Goal: Information Seeking & Learning: Learn about a topic

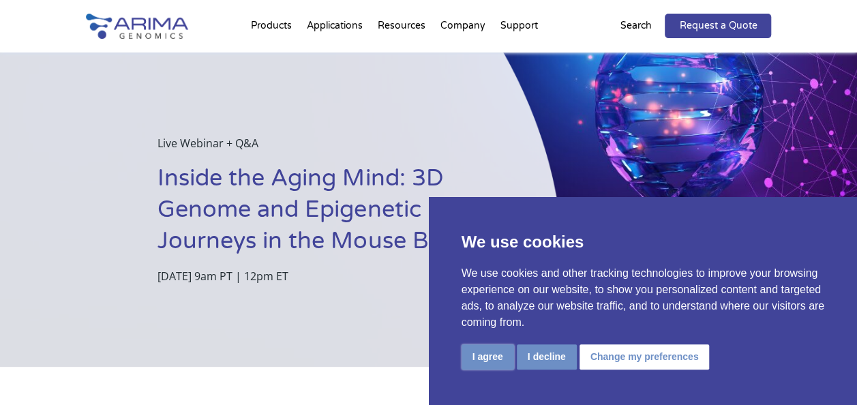
click at [502, 356] on button "I agree" at bounding box center [488, 356] width 53 height 25
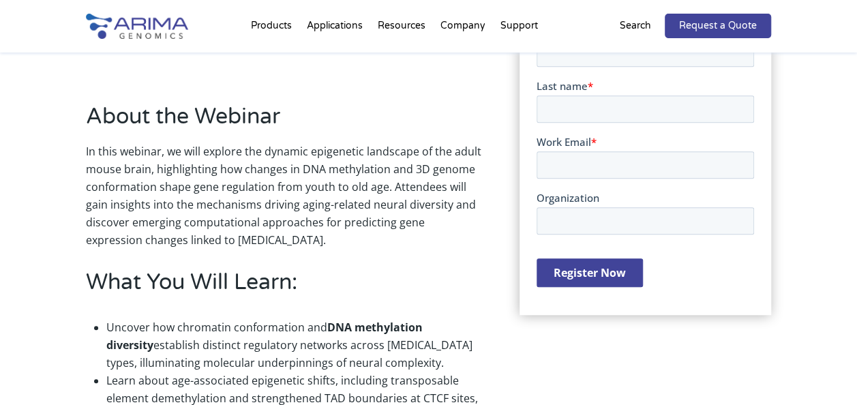
scroll to position [315, 0]
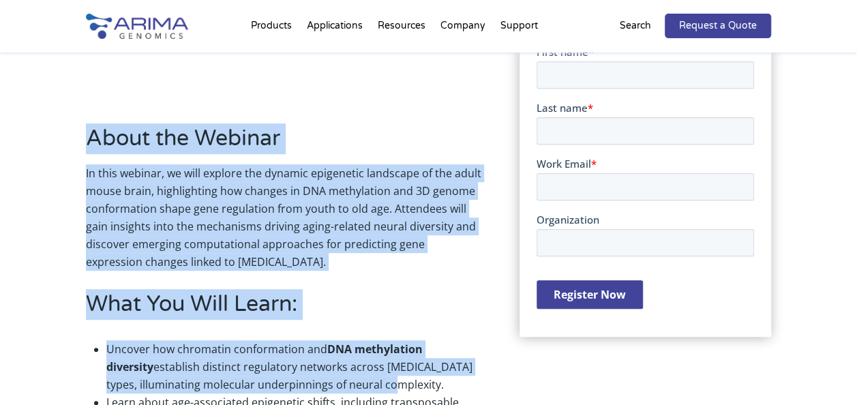
drag, startPoint x: 86, startPoint y: 131, endPoint x: 319, endPoint y: 392, distance: 349.8
click at [319, 392] on div "About the Webinar In this webinar, we will explore the dynamic epigenetic lands…" at bounding box center [284, 317] width 396 height 388
click at [63, 256] on div "About the Webinar In this webinar, we will explore the dynamic epigenetic lands…" at bounding box center [428, 317] width 857 height 531
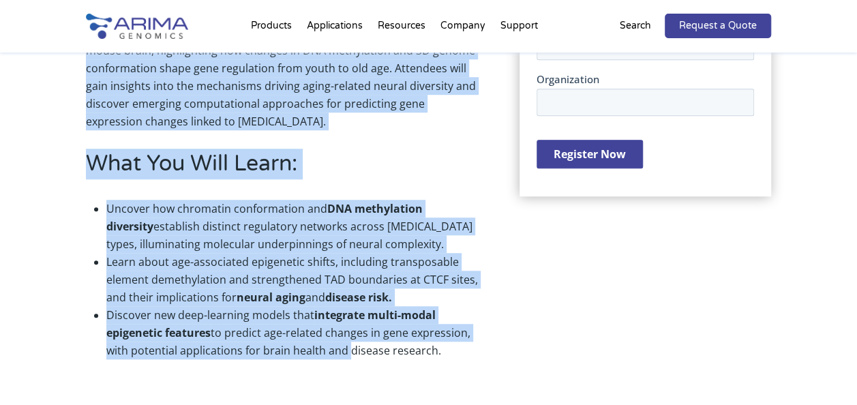
scroll to position [472, 0]
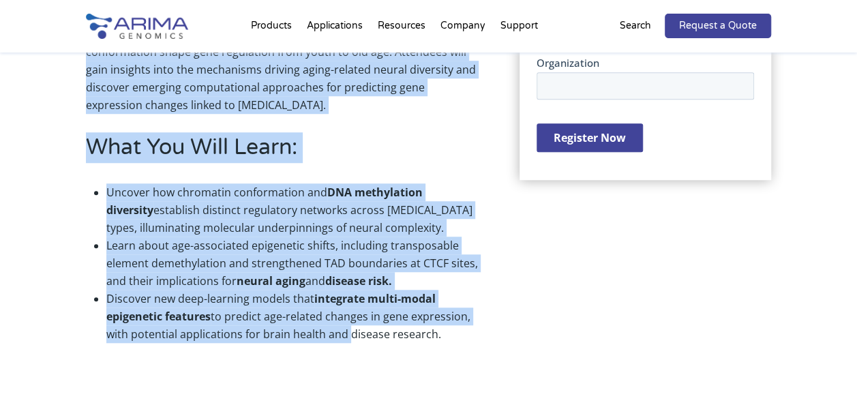
drag, startPoint x: 87, startPoint y: 132, endPoint x: 460, endPoint y: 354, distance: 434.0
click at [460, 354] on div "About the Webinar In this webinar, we will explore the dynamic epigenetic lands…" at bounding box center [429, 161] width 686 height 422
copy div "About the Webinar In this webinar, we will explore the dynamic epigenetic lands…"
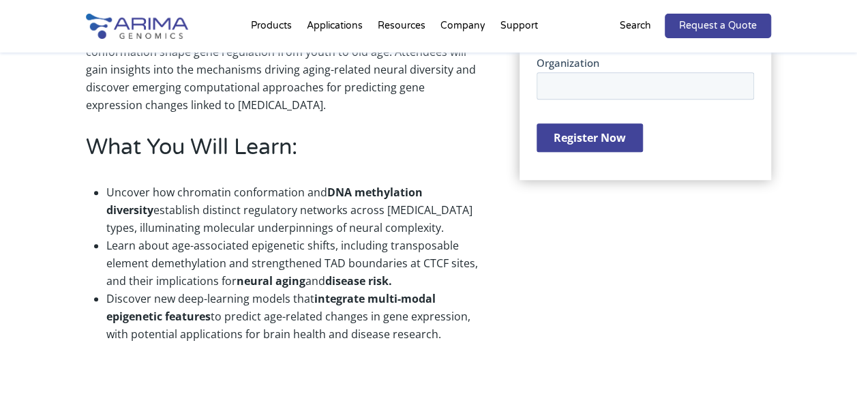
click at [701, 223] on div "About the Webinar In this webinar, we will explore the dynamic epigenetic lands…" at bounding box center [429, 161] width 686 height 422
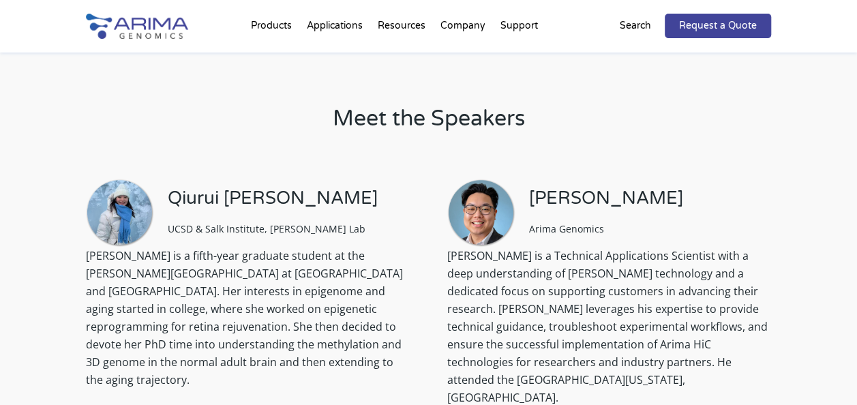
scroll to position [871, 0]
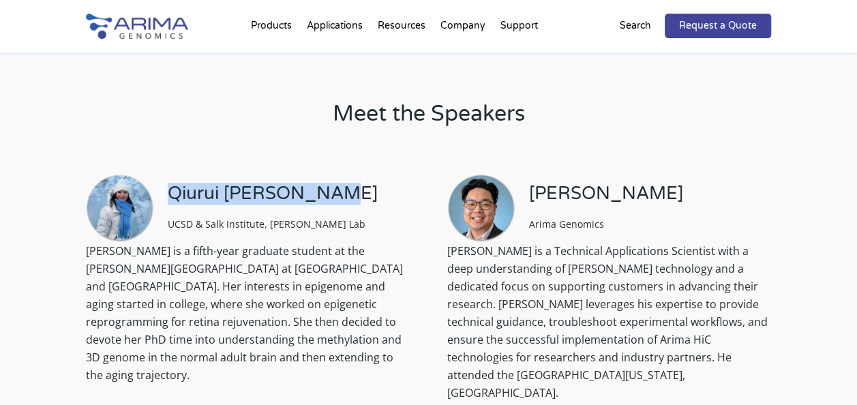
drag, startPoint x: 334, startPoint y: 190, endPoint x: 169, endPoint y: 184, distance: 165.2
click at [169, 184] on div "Qiurui [PERSON_NAME] UCSD & Salk Institute, [PERSON_NAME] Lab" at bounding box center [248, 208] width 324 height 68
copy h3 "Qiurui [PERSON_NAME]"
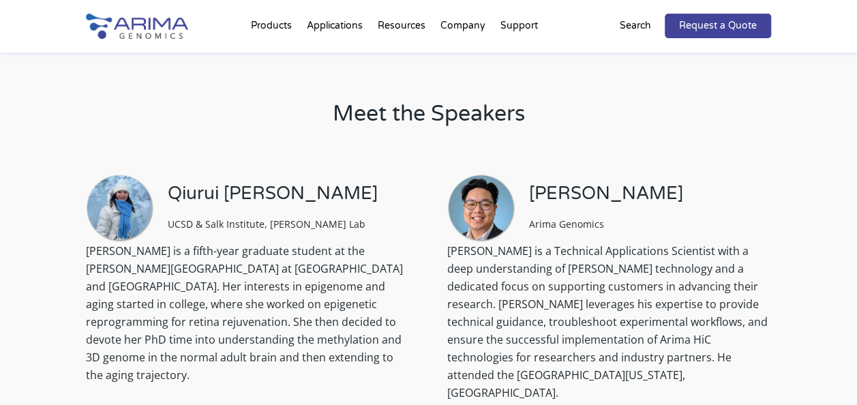
click at [408, 276] on p "[PERSON_NAME] is a fifth-year graduate student at the [PERSON_NAME][GEOGRAPHIC_…" at bounding box center [248, 318] width 324 height 153
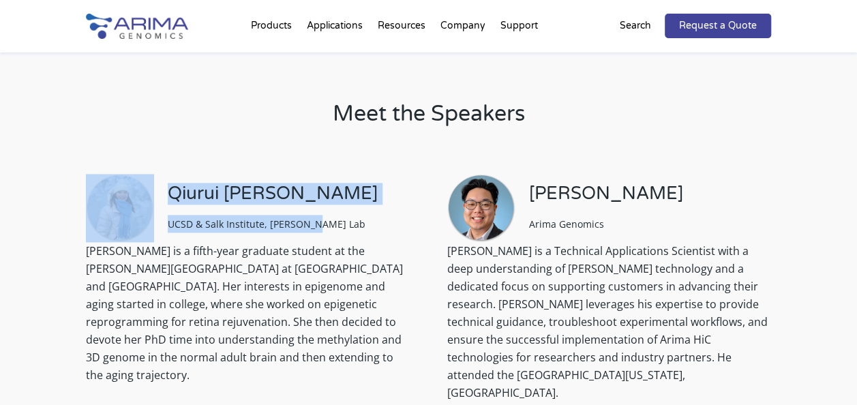
drag, startPoint x: 325, startPoint y: 226, endPoint x: 154, endPoint y: 223, distance: 170.6
click at [154, 223] on div "Qiurui [PERSON_NAME] UCSD & Salk Institute, [PERSON_NAME] Lab" at bounding box center [248, 208] width 324 height 68
click at [360, 205] on div "Qiurui [PERSON_NAME] UCSD & Salk Institute, [PERSON_NAME] Lab" at bounding box center [248, 208] width 324 height 68
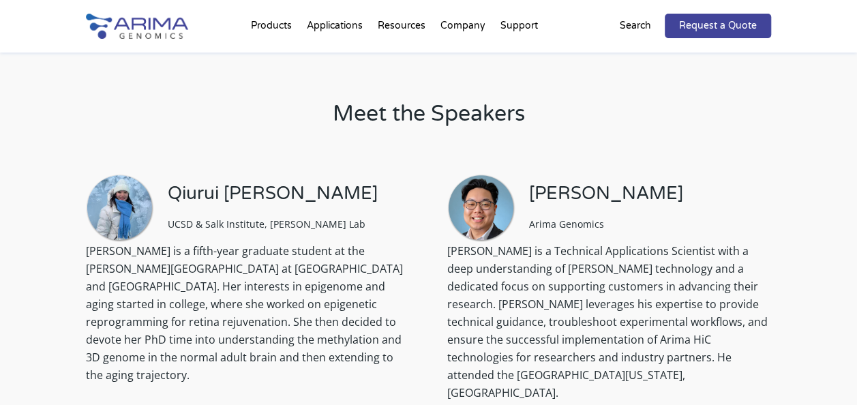
click at [360, 205] on div "Qiurui [PERSON_NAME] UCSD & Salk Institute, [PERSON_NAME] Lab" at bounding box center [248, 208] width 324 height 68
drag, startPoint x: 321, startPoint y: 222, endPoint x: 171, endPoint y: 224, distance: 150.1
click at [171, 224] on div "Qiurui [PERSON_NAME] UCSD & Salk Institute, [PERSON_NAME] Lab" at bounding box center [273, 208] width 210 height 50
copy span "UCSD & Salk Institute, [PERSON_NAME] Lab"
drag, startPoint x: 857, startPoint y: 221, endPoint x: 840, endPoint y: 158, distance: 65.5
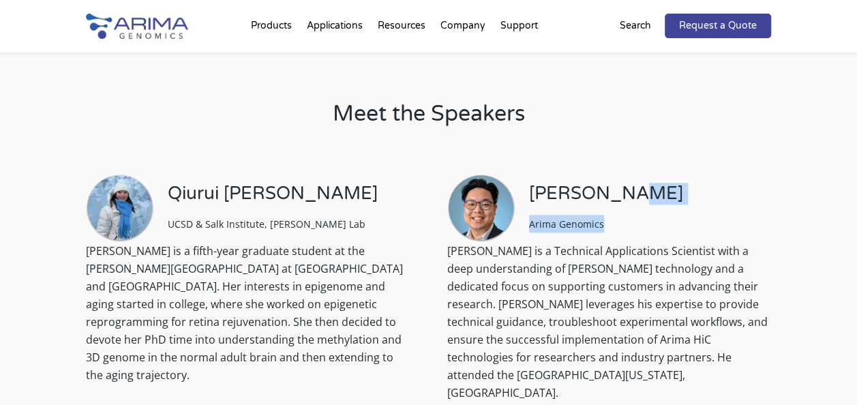
click at [840, 158] on div "Meet the Speakers [PERSON_NAME] [PERSON_NAME] UCSD & Salk Institute, [PERSON_NA…" at bounding box center [428, 256] width 857 height 458
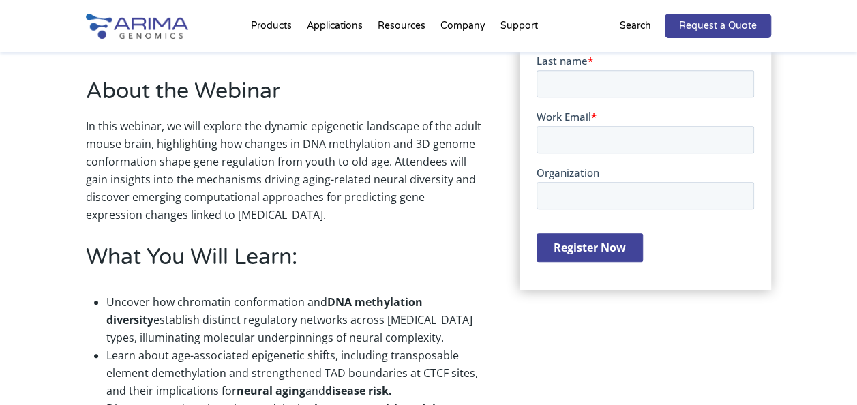
scroll to position [360, 0]
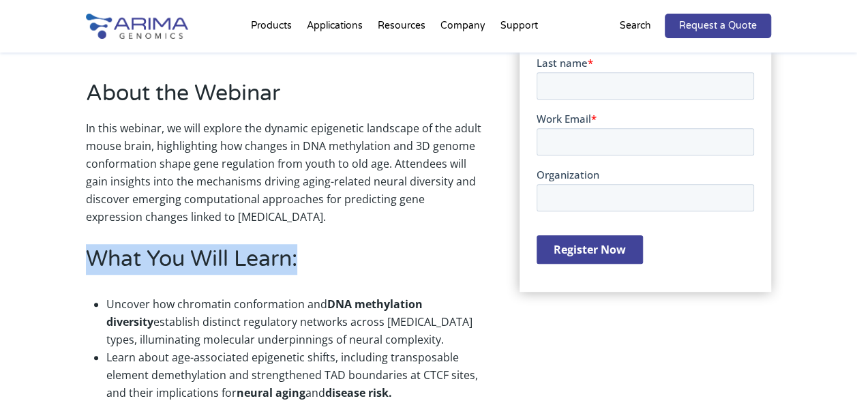
drag, startPoint x: 323, startPoint y: 261, endPoint x: 80, endPoint y: 254, distance: 243.0
click at [80, 254] on div "About the Webinar In this webinar, we will explore the dynamic epigenetic lands…" at bounding box center [428, 272] width 857 height 531
drag, startPoint x: 80, startPoint y: 254, endPoint x: 138, endPoint y: 256, distance: 57.3
copy h2 "What You Will Learn:"
